Goal: Task Accomplishment & Management: Complete application form

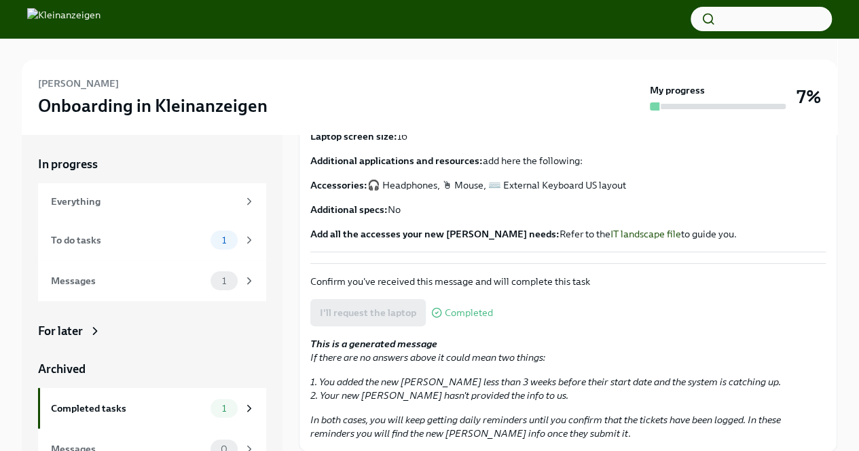
scroll to position [38, 0]
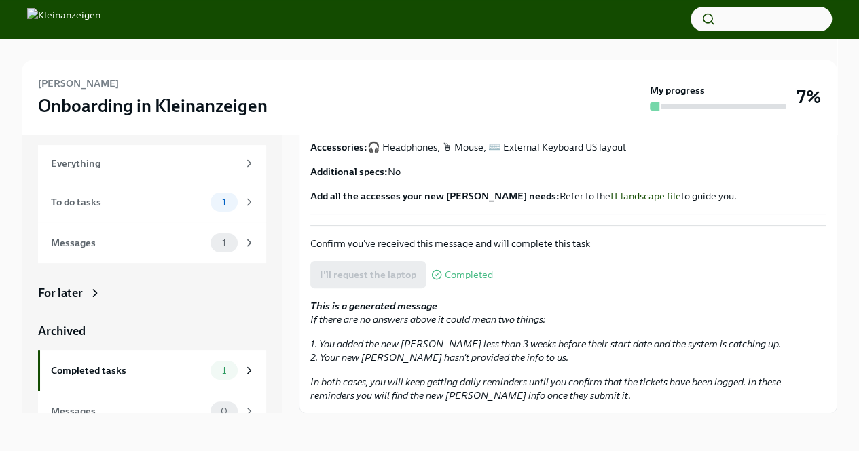
click at [479, 272] on span "Completed" at bounding box center [469, 275] width 48 height 10
click at [138, 202] on div "To do tasks" at bounding box center [128, 202] width 154 height 15
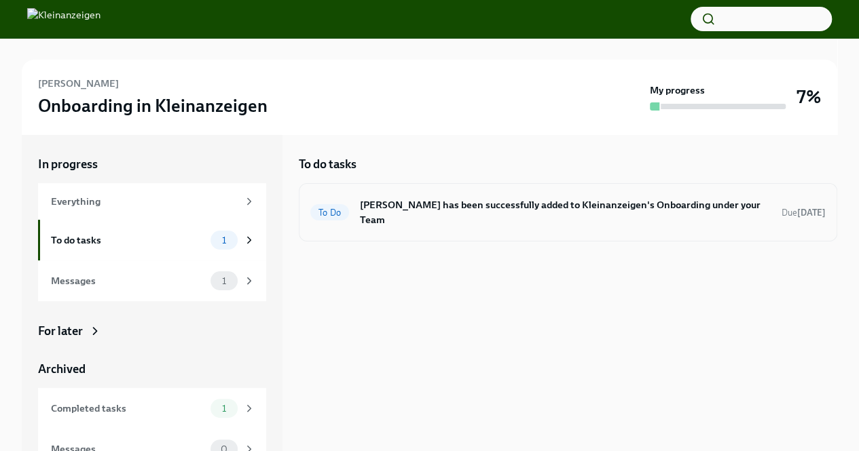
click at [391, 219] on h6 "[PERSON_NAME] has been successfully added to Kleinanzeigen's Onboarding under y…" at bounding box center [565, 213] width 411 height 30
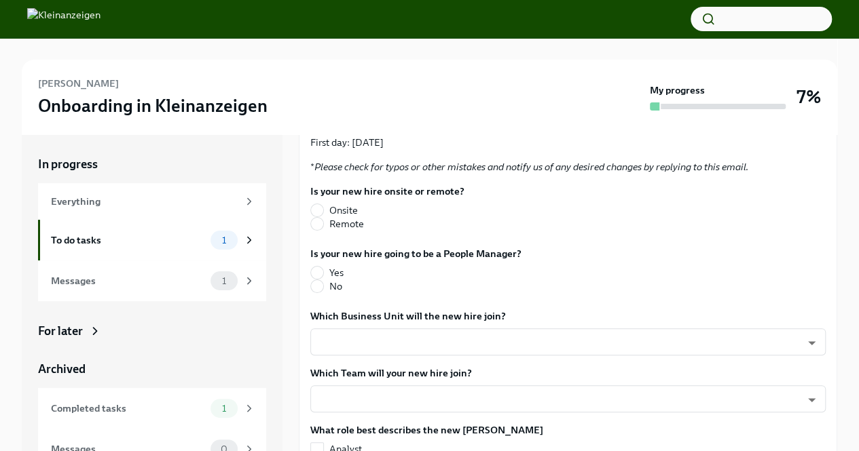
scroll to position [339, 0]
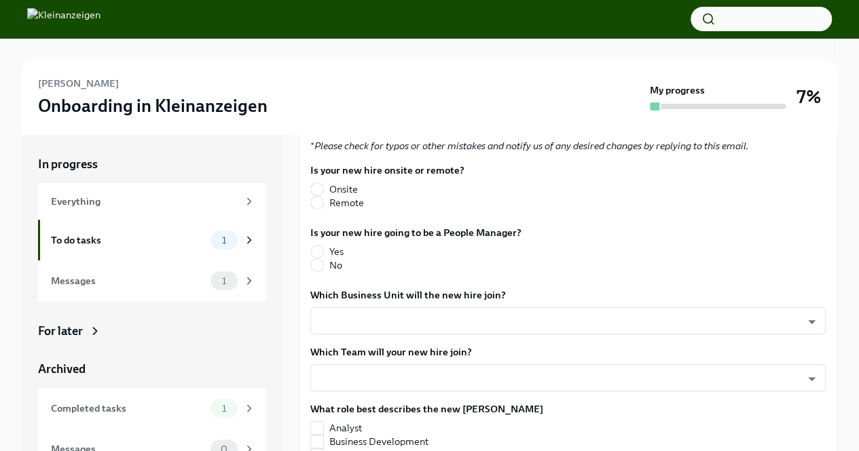
click at [324, 187] on label "Onsite" at bounding box center [381, 190] width 143 height 14
click at [323, 187] on input "Onsite" at bounding box center [317, 189] width 12 height 12
radio input "true"
click at [318, 266] on input "No" at bounding box center [317, 265] width 12 height 12
radio input "true"
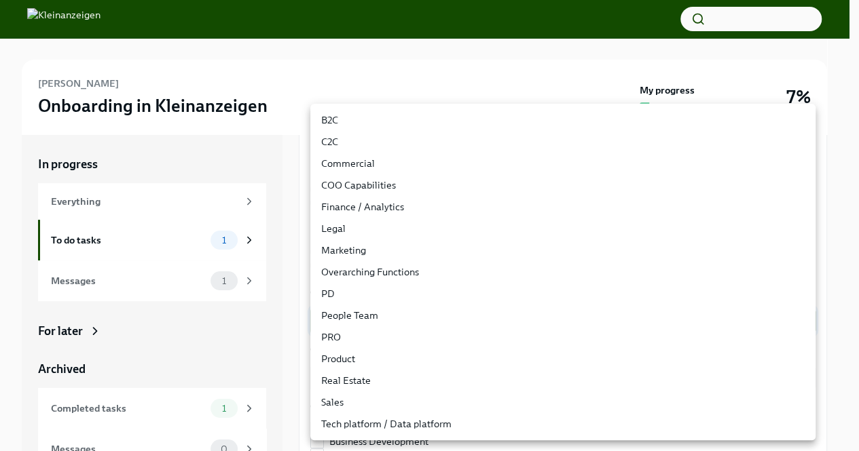
click at [364, 320] on body "[PERSON_NAME] Onboarding in Kleinanzeigen My progress 7% In progress Everything…" at bounding box center [429, 244] width 859 height 489
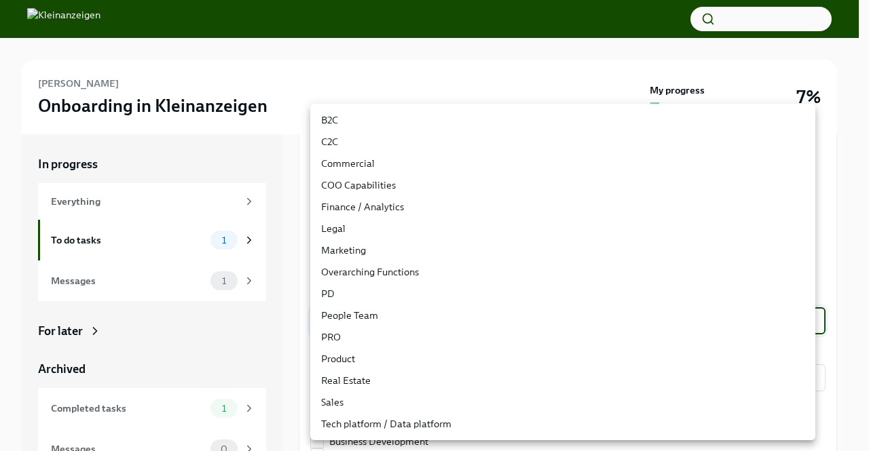
click at [365, 209] on li "Finance / Analytics" at bounding box center [562, 207] width 505 height 22
type input "QbrV45-k-"
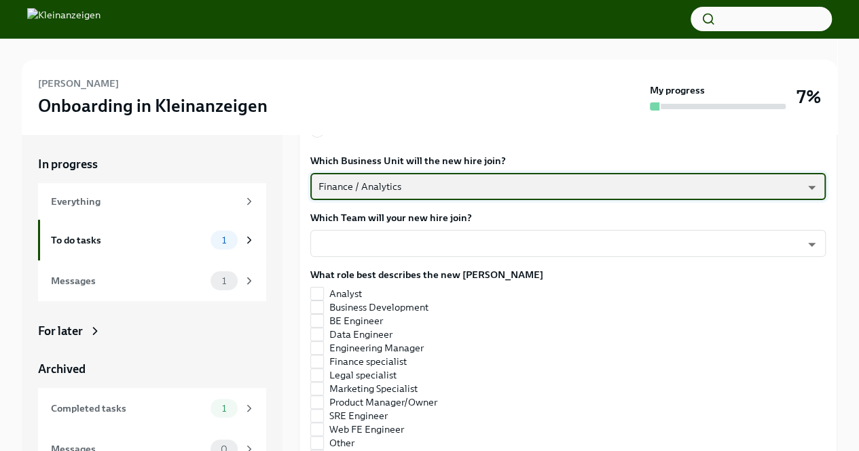
scroll to position [475, 0]
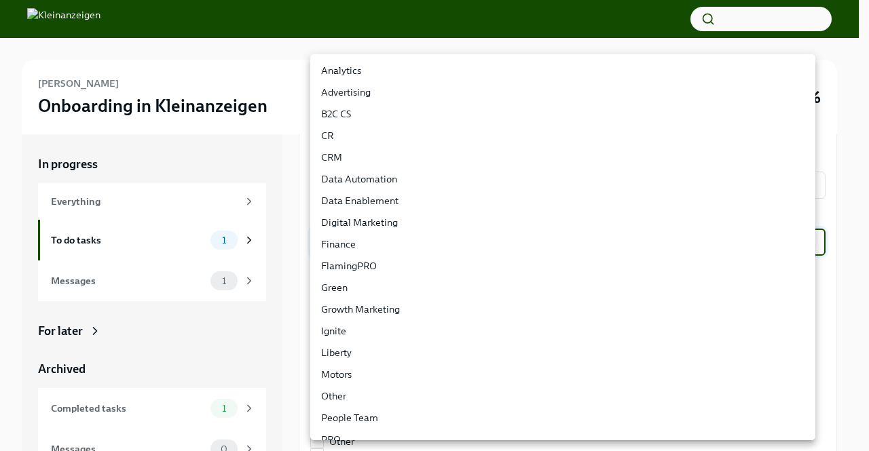
click at [361, 244] on body "[PERSON_NAME] Onboarding in Kleinanzeigen My progress 7% In progress Everything…" at bounding box center [434, 244] width 869 height 489
click at [356, 246] on li "Finance" at bounding box center [562, 245] width 505 height 22
type input "N5GrMghrj"
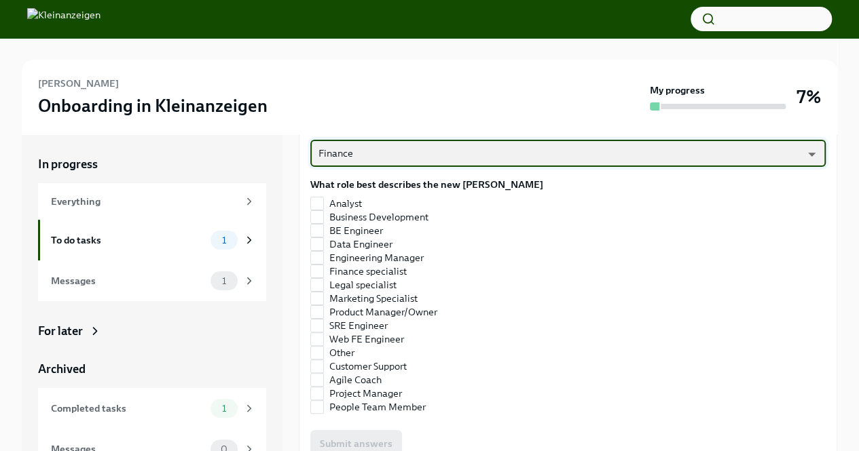
scroll to position [543, 0]
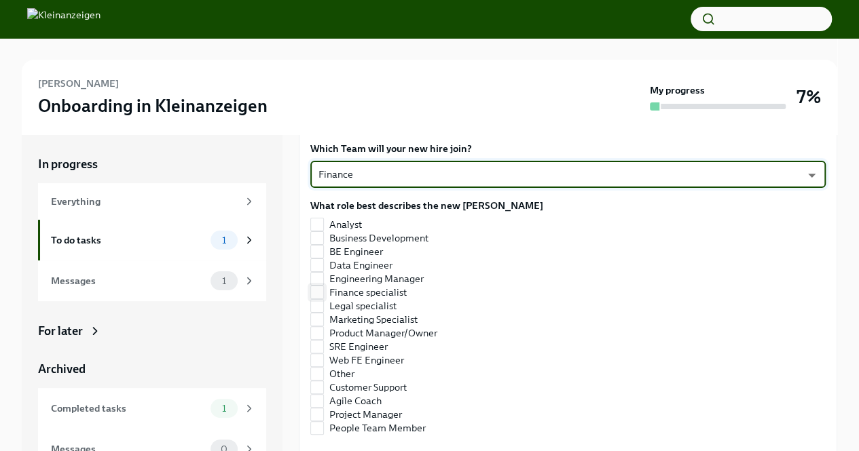
click at [377, 290] on span "Finance specialist" at bounding box center [367, 293] width 77 height 14
click at [323, 290] on input "Finance specialist" at bounding box center [317, 292] width 12 height 12
checkbox input "true"
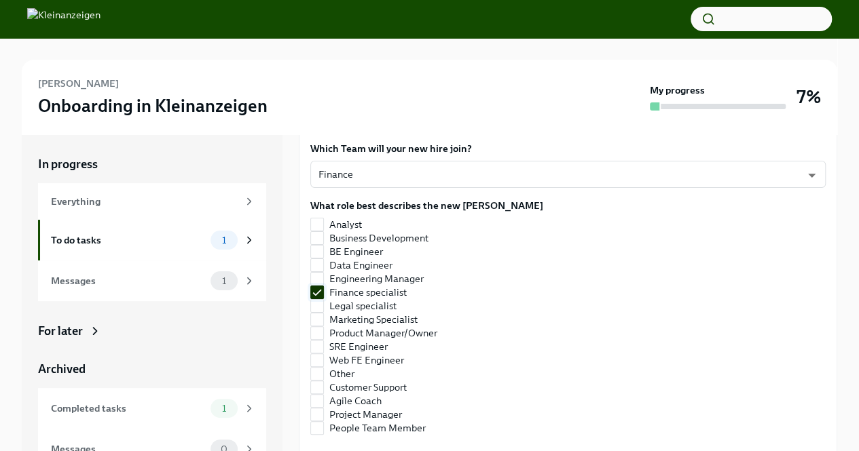
scroll to position [747, 0]
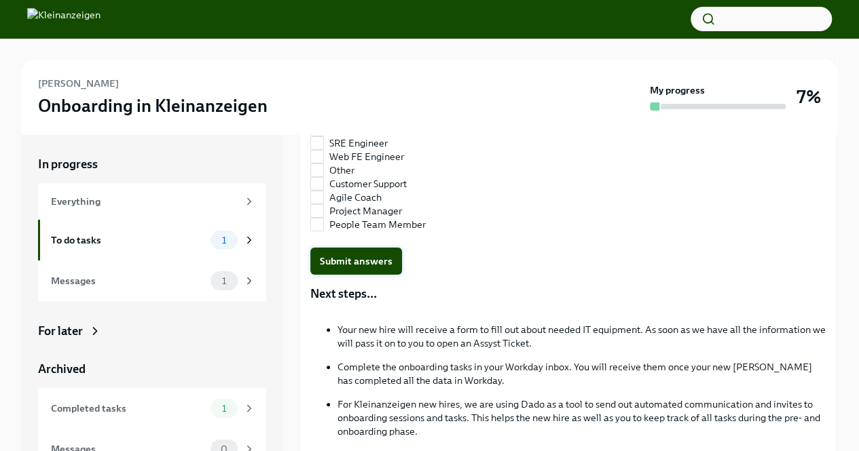
click at [354, 264] on span "Submit answers" at bounding box center [356, 262] width 73 height 14
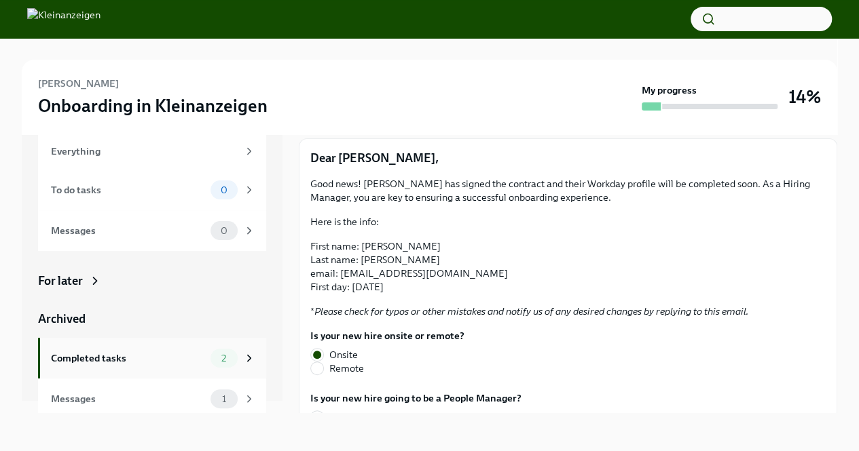
scroll to position [18, 0]
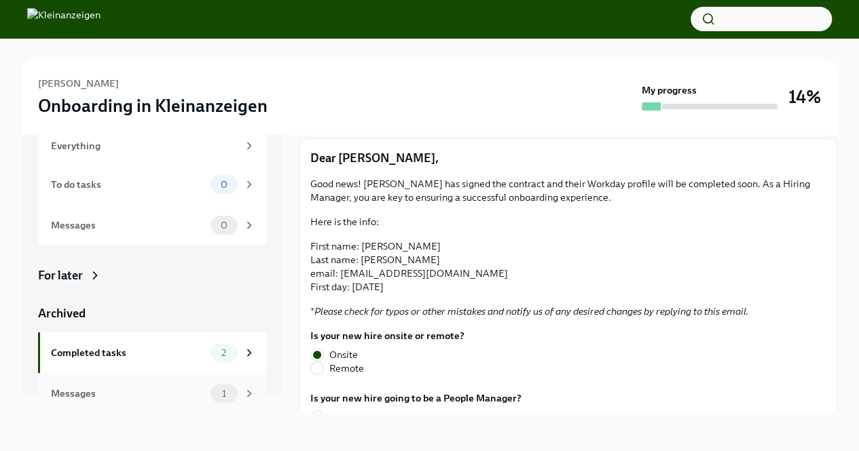
click at [138, 390] on div "Messages" at bounding box center [128, 393] width 154 height 15
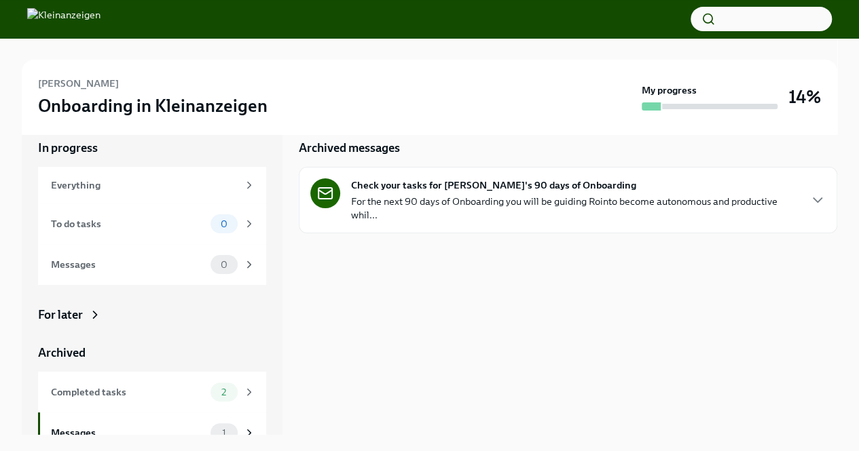
click at [450, 215] on p "For the next 90 days of Onboarding you will be guiding Rointo become autonomous…" at bounding box center [574, 208] width 447 height 27
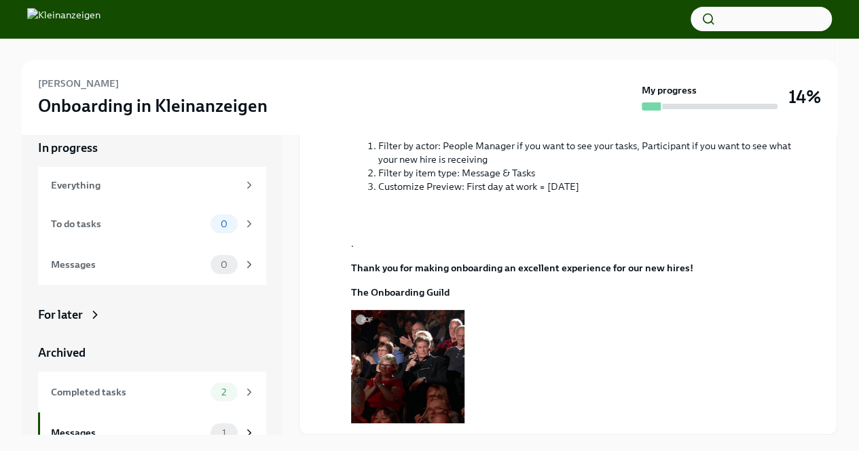
scroll to position [756, 0]
